Goal: Information Seeking & Learning: Understand process/instructions

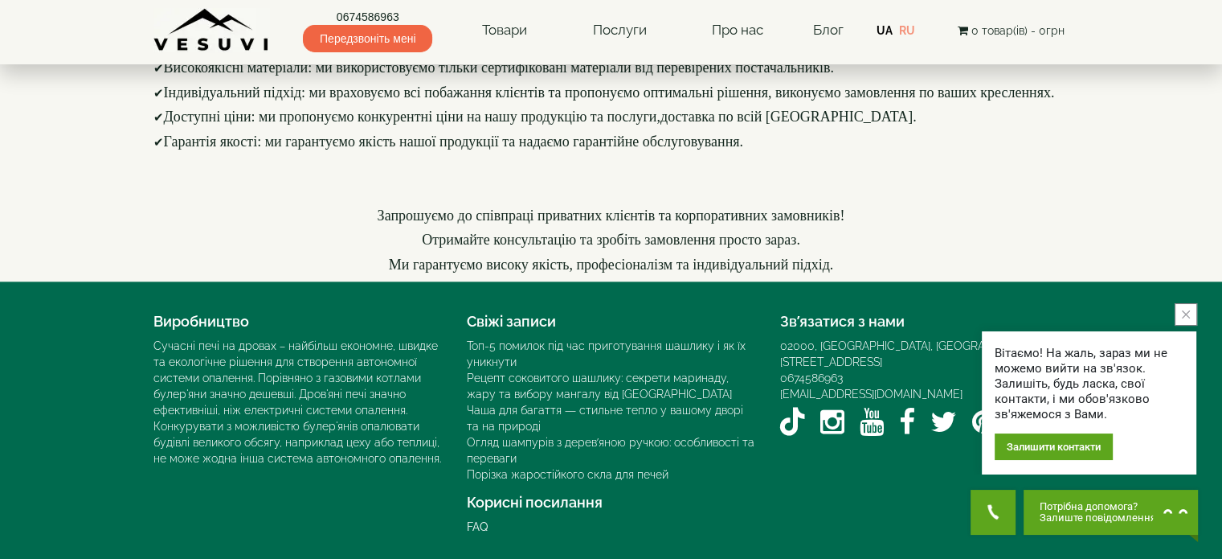
scroll to position [2408, 0]
click at [825, 407] on icon "Instagram VESUVI" at bounding box center [833, 421] width 24 height 28
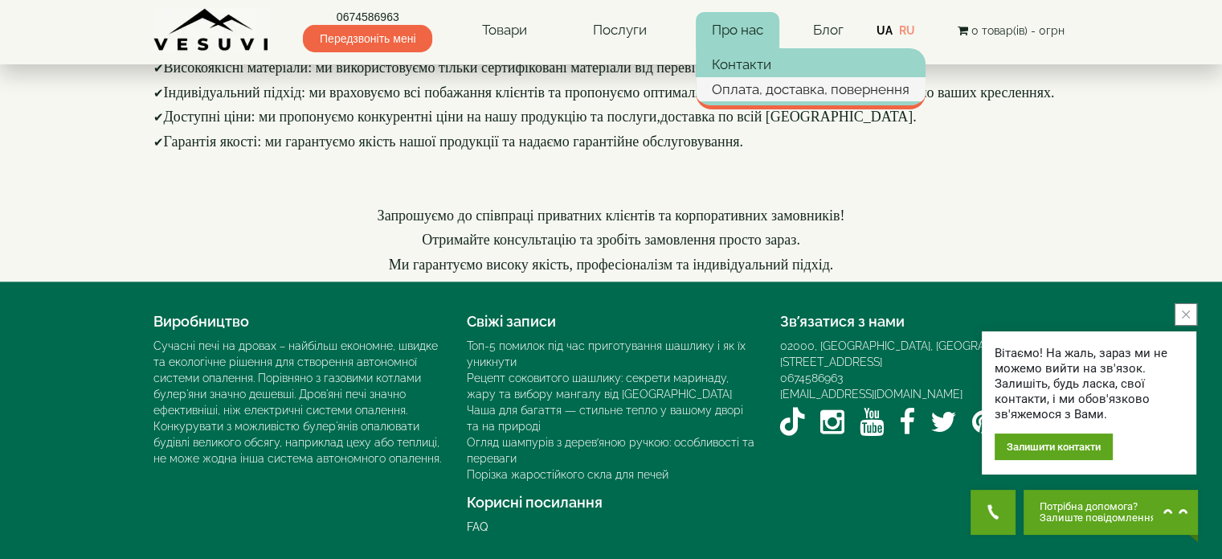
click at [738, 97] on link "Оплата, доставка, повернення" at bounding box center [811, 89] width 230 height 24
